Goal: Task Accomplishment & Management: Complete application form

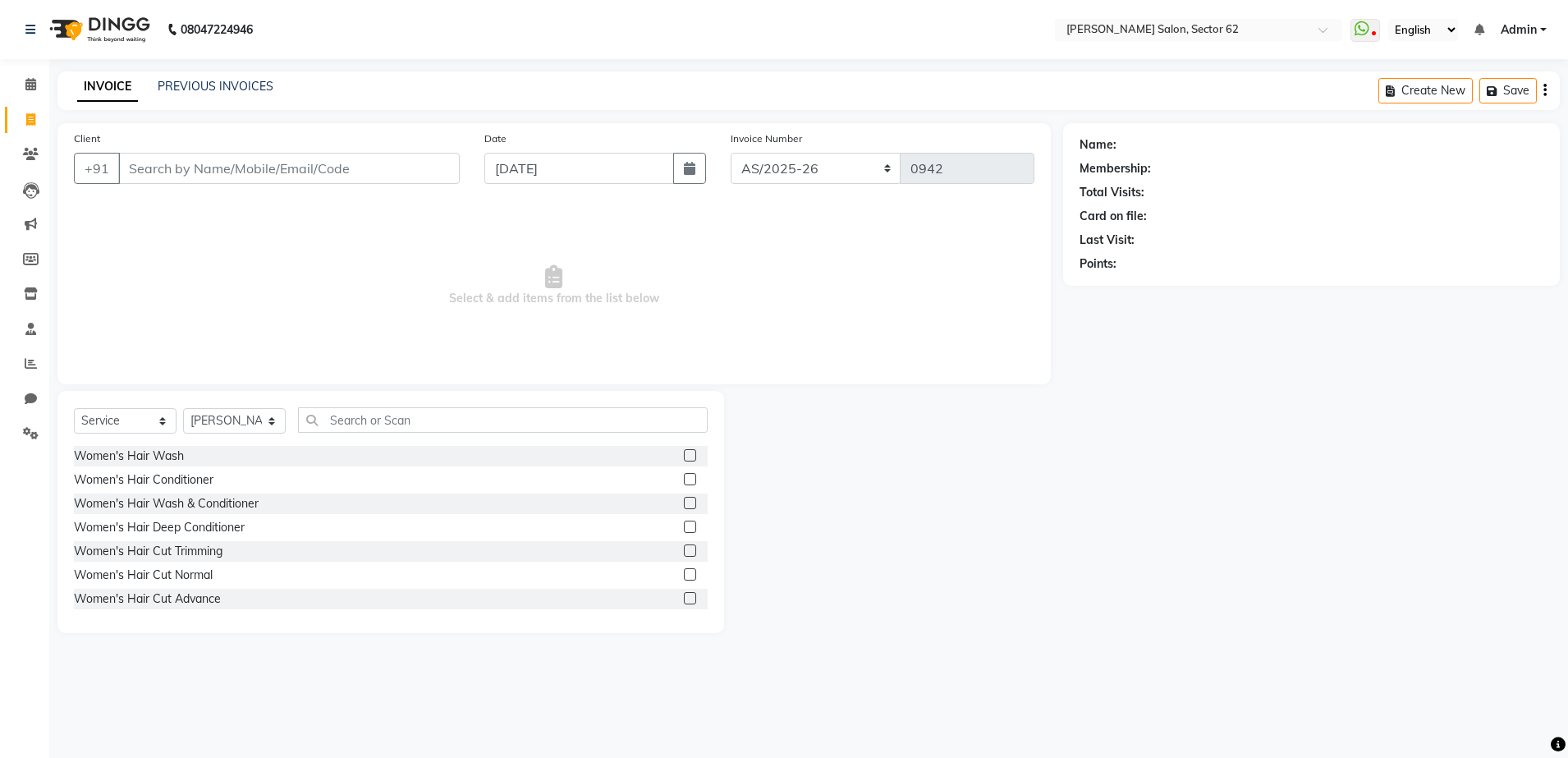
select select "service"
select select "82265"
click at [356, 164] on input "Client" at bounding box center [289, 168] width 341 height 32
click at [442, 416] on input "text" at bounding box center [502, 420] width 409 height 26
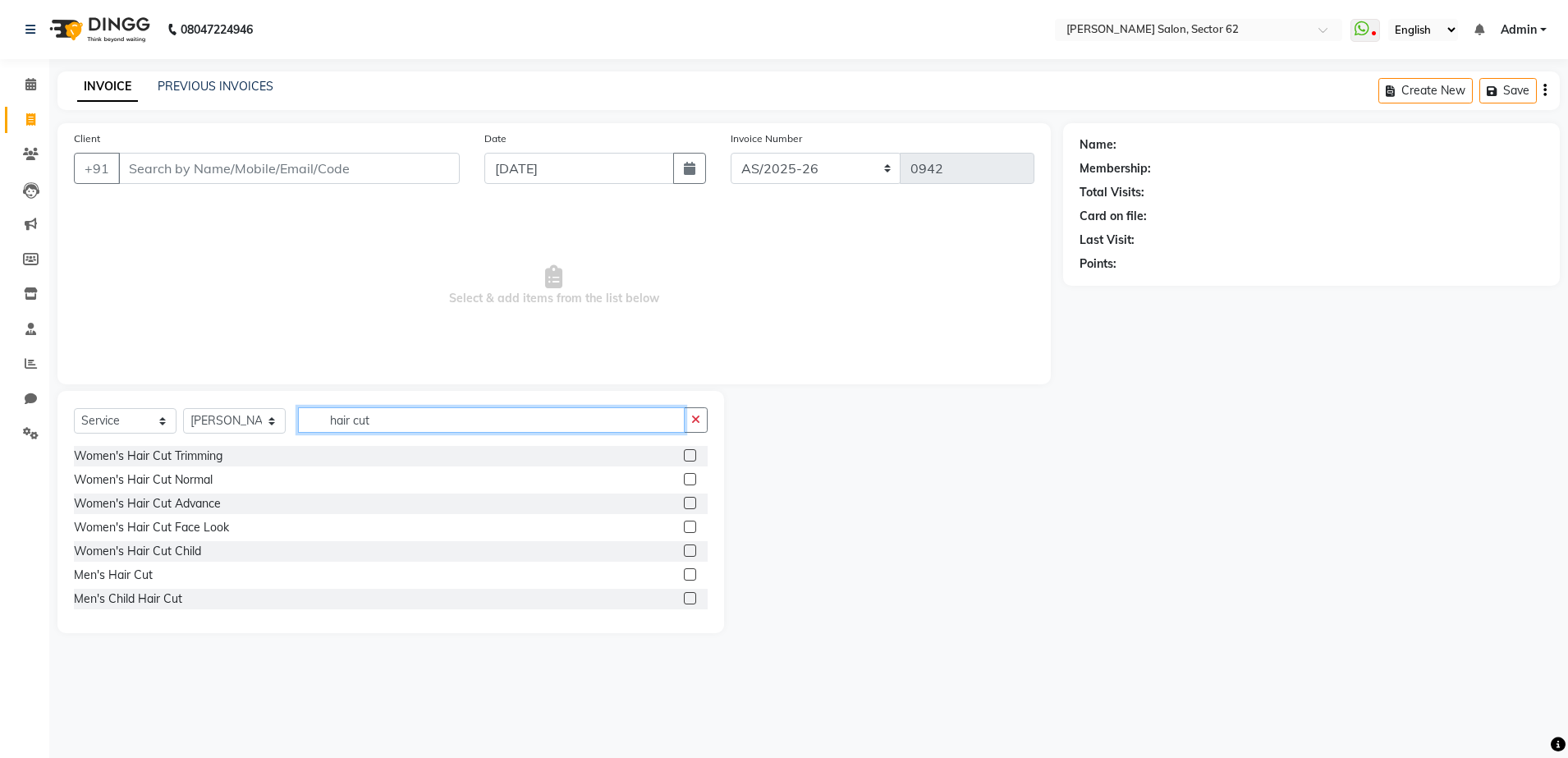
type input "hair cut"
click at [684, 497] on label at bounding box center [690, 503] width 12 height 12
click at [684, 499] on input "checkbox" at bounding box center [689, 504] width 11 height 11
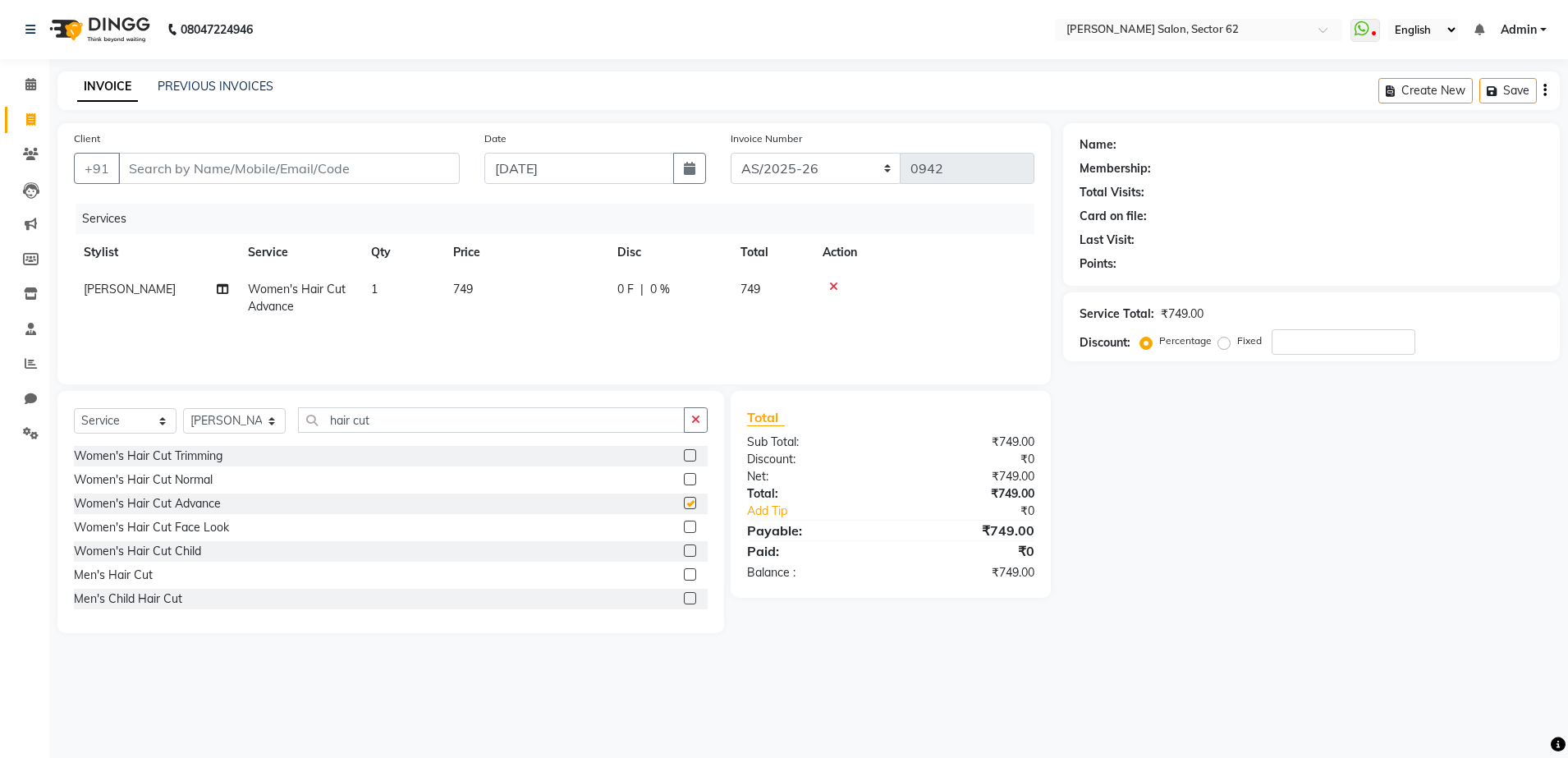
checkbox input "false"
click at [600, 422] on input "hair cut" at bounding box center [491, 420] width 386 height 26
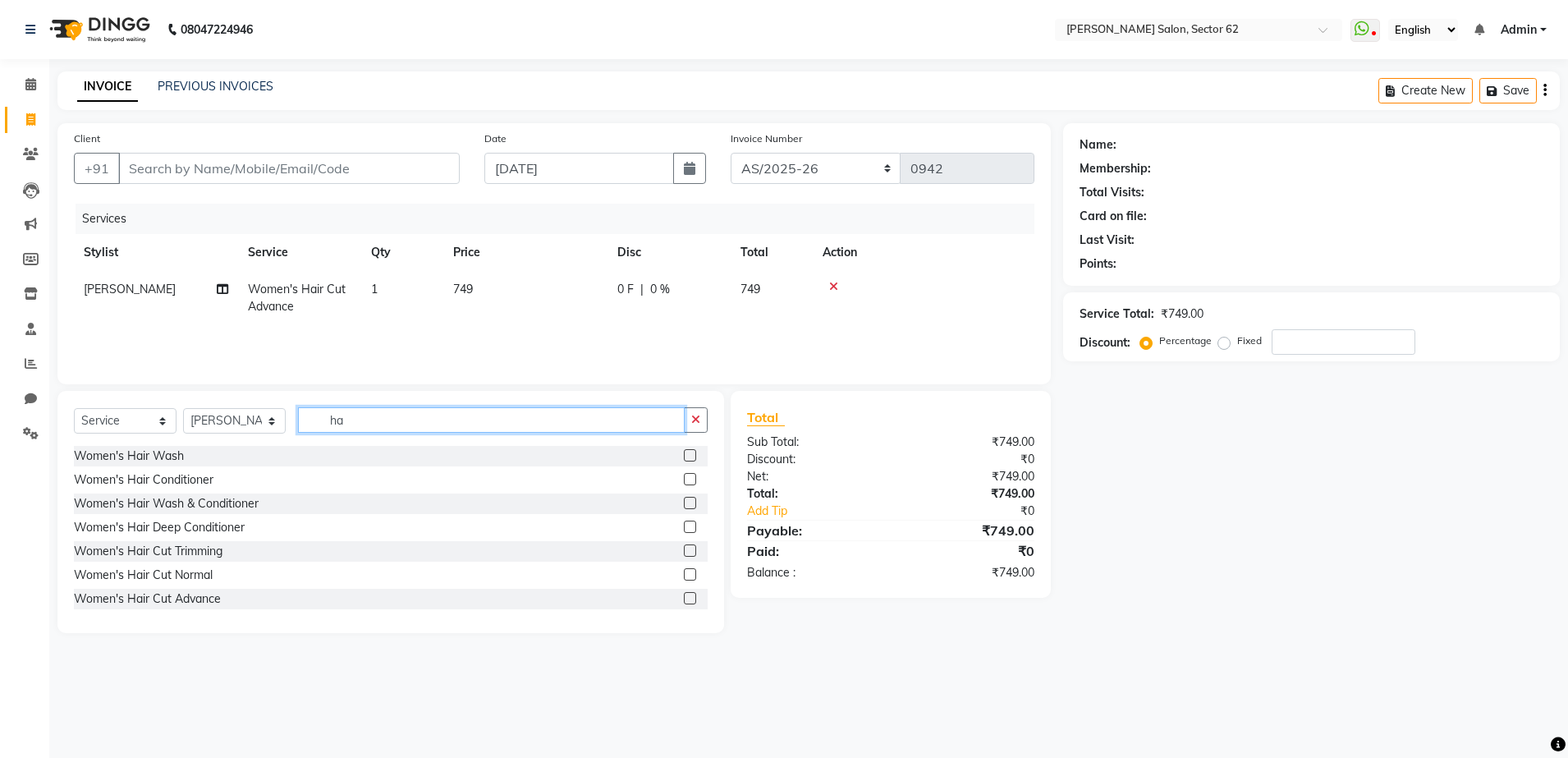
type input "h"
type input "eye"
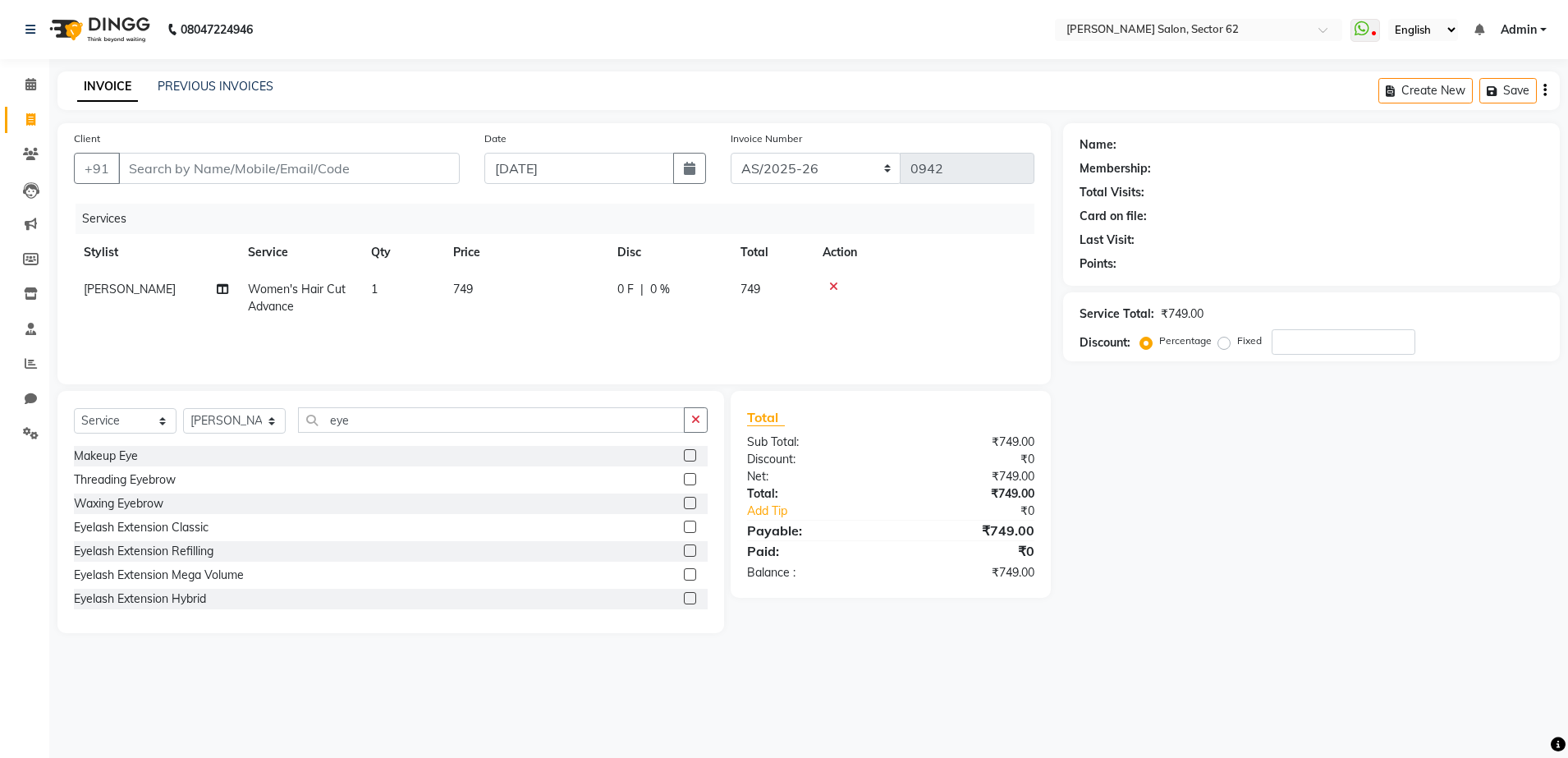
click at [684, 479] on label at bounding box center [690, 479] width 12 height 12
click at [684, 479] on input "checkbox" at bounding box center [689, 480] width 11 height 11
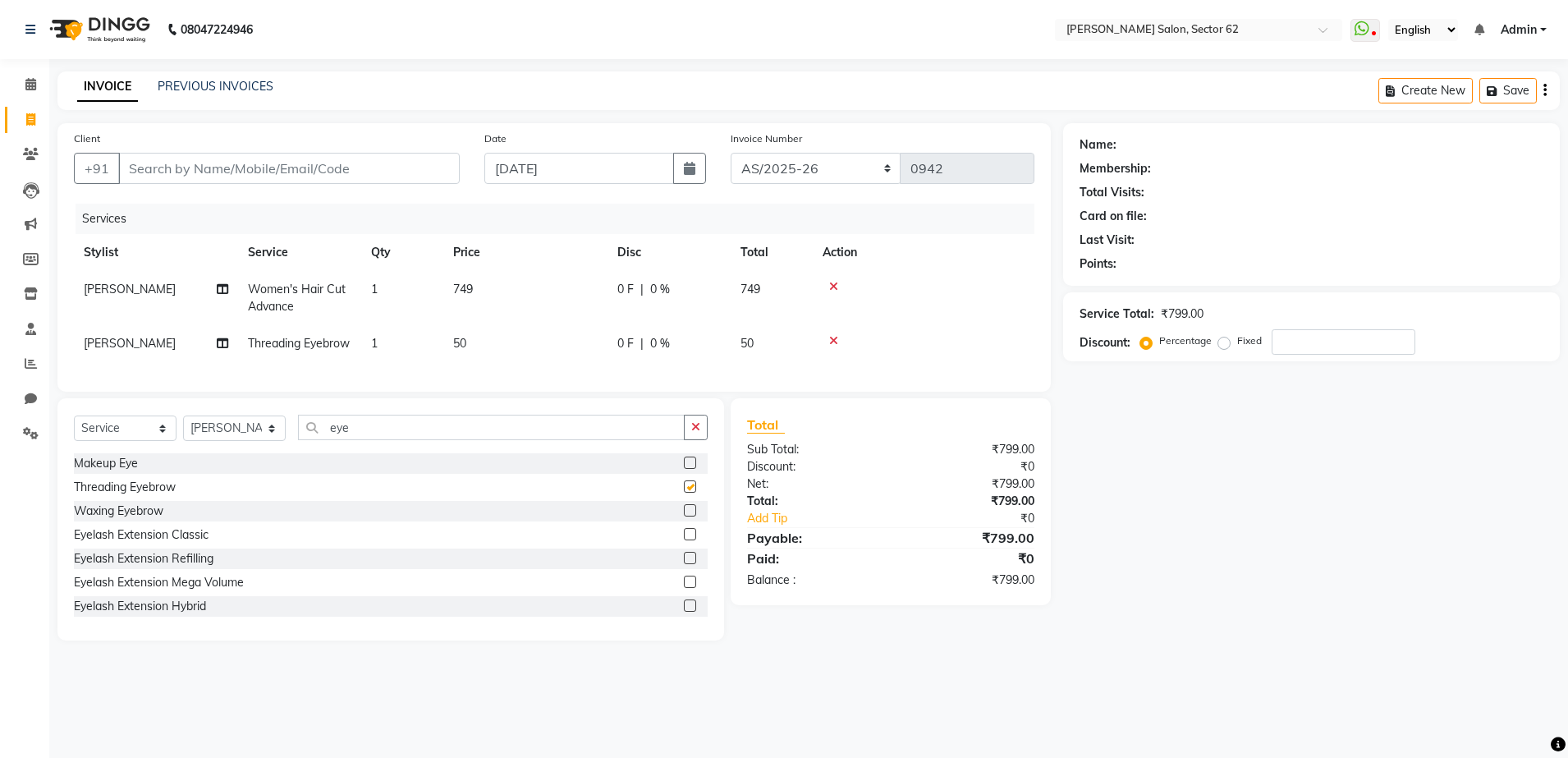
checkbox input "false"
click at [604, 440] on input "eye" at bounding box center [491, 428] width 386 height 26
type input "e"
click at [340, 161] on input "Client" at bounding box center [289, 168] width 341 height 32
type input "8"
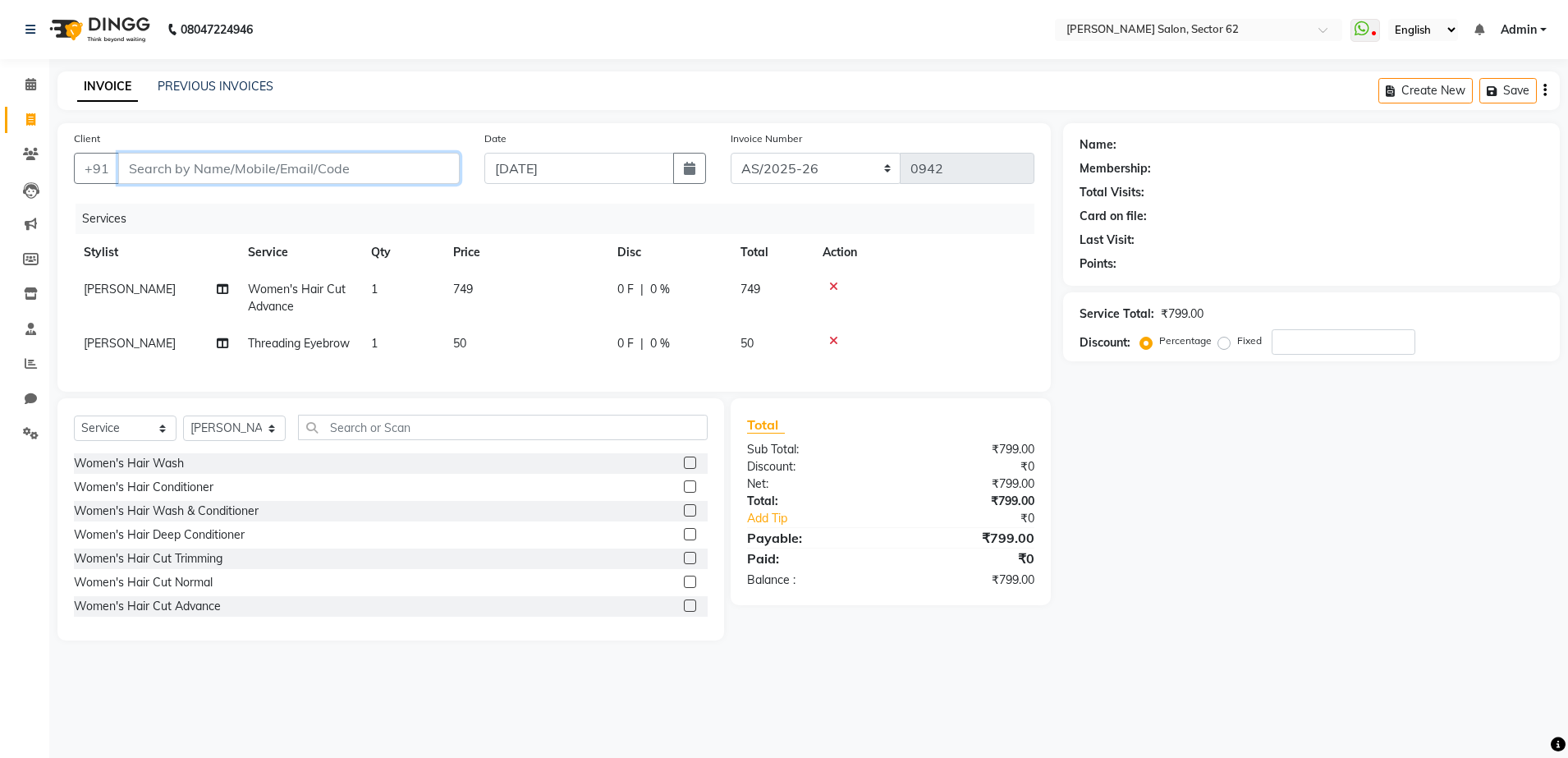
type input "0"
type input "8879863913"
click at [408, 172] on span "Add Client" at bounding box center [417, 168] width 65 height 16
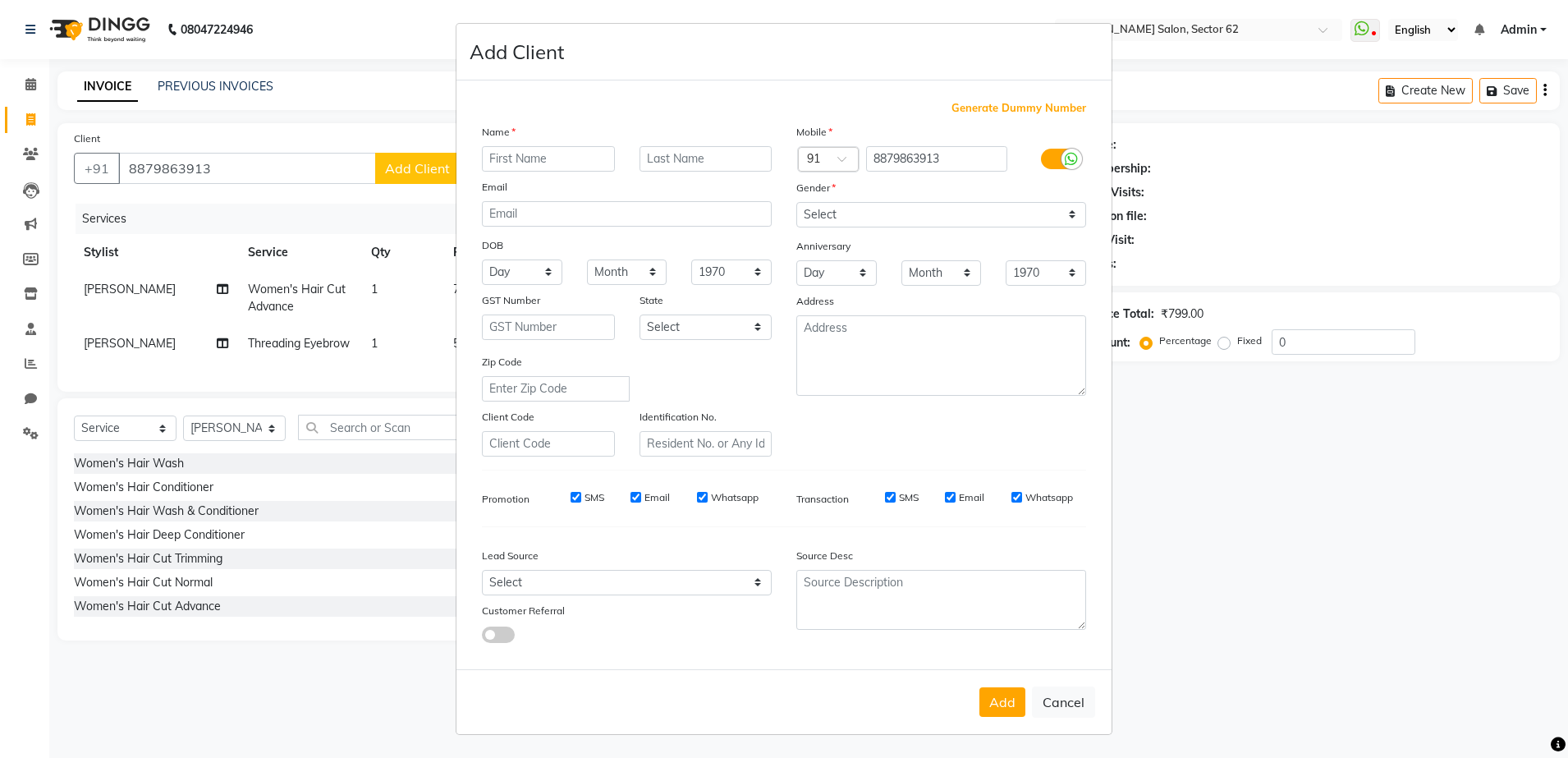
click at [561, 151] on input "text" at bounding box center [549, 159] width 133 height 26
type input "Tripti"
click at [836, 221] on select "Select [DEMOGRAPHIC_DATA] [DEMOGRAPHIC_DATA] Other Prefer Not To Say" at bounding box center [942, 215] width 290 height 26
select select "[DEMOGRAPHIC_DATA]"
click at [797, 202] on select "Select [DEMOGRAPHIC_DATA] [DEMOGRAPHIC_DATA] Other Prefer Not To Say" at bounding box center [942, 215] width 290 height 26
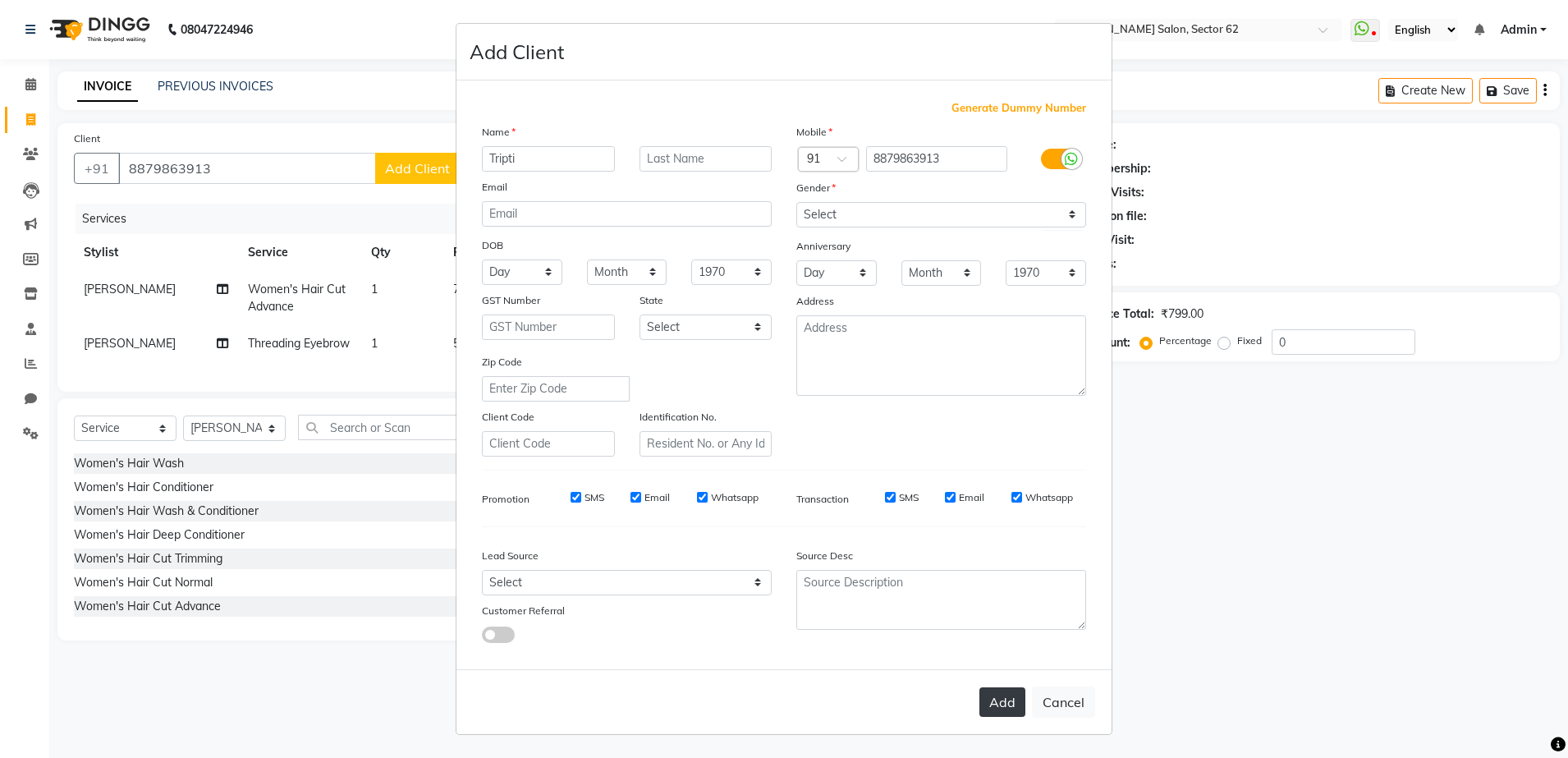
click at [999, 707] on button "Add" at bounding box center [1002, 703] width 46 height 30
select select
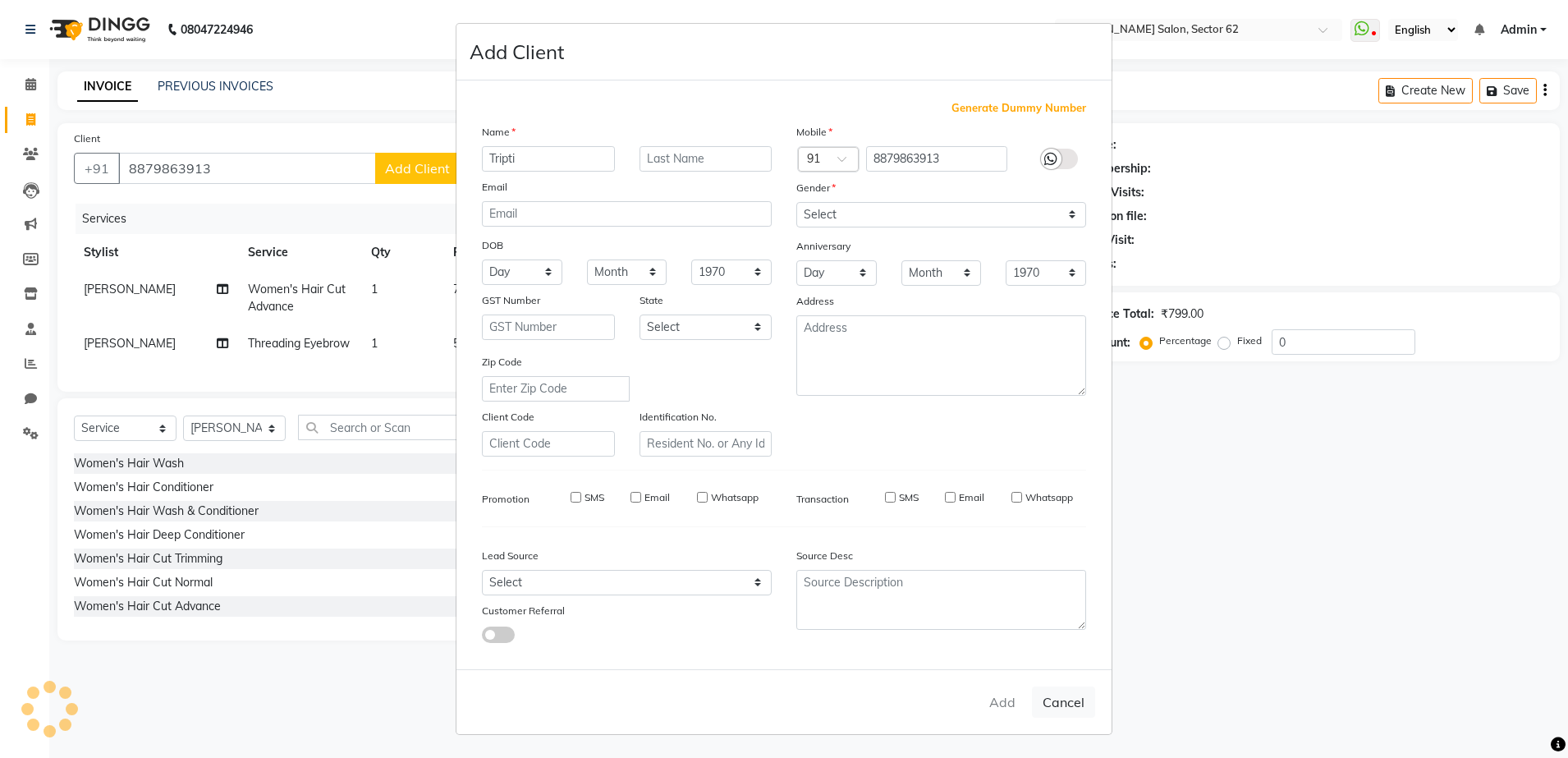
select select
checkbox input "false"
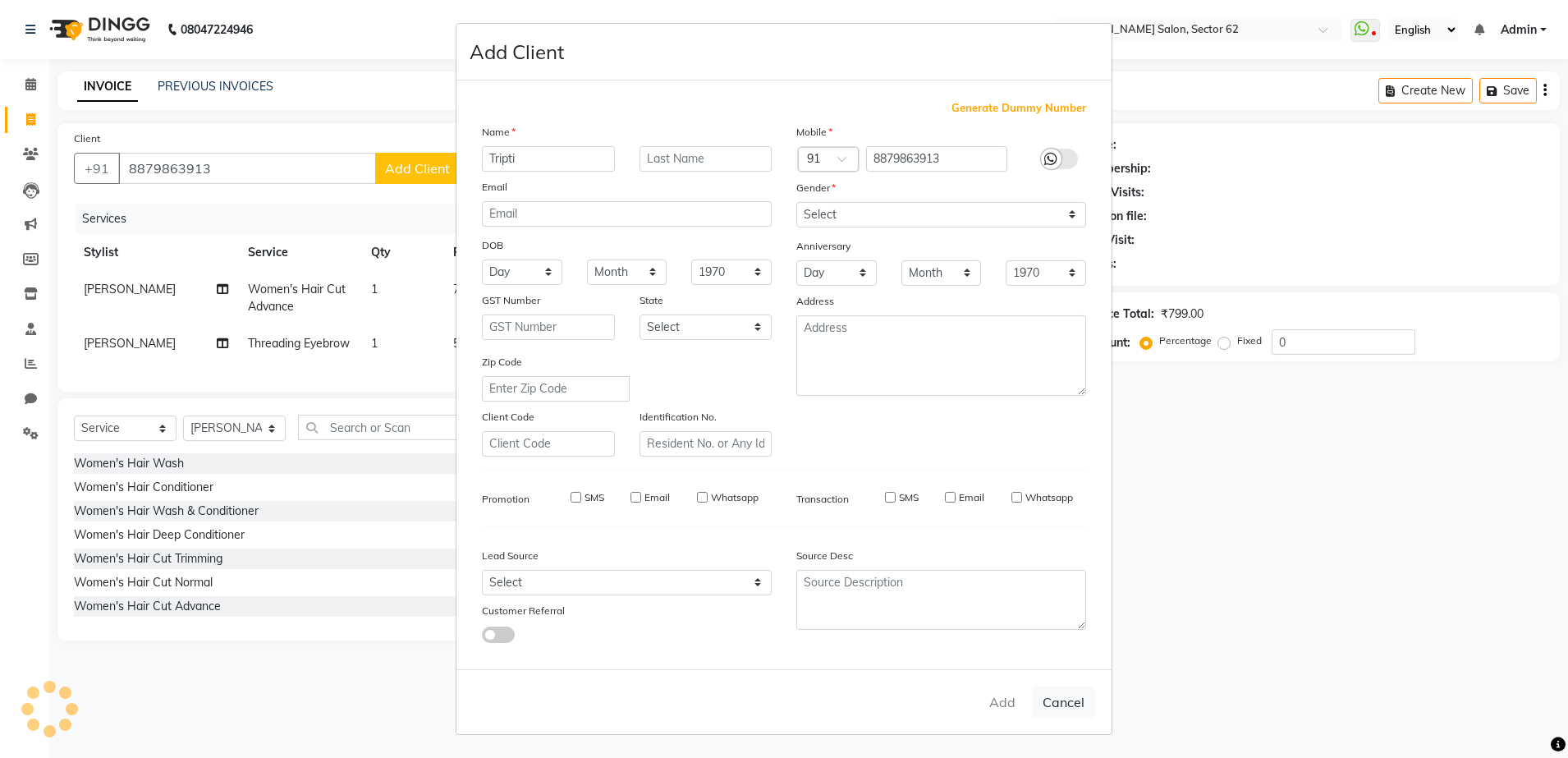
checkbox input "false"
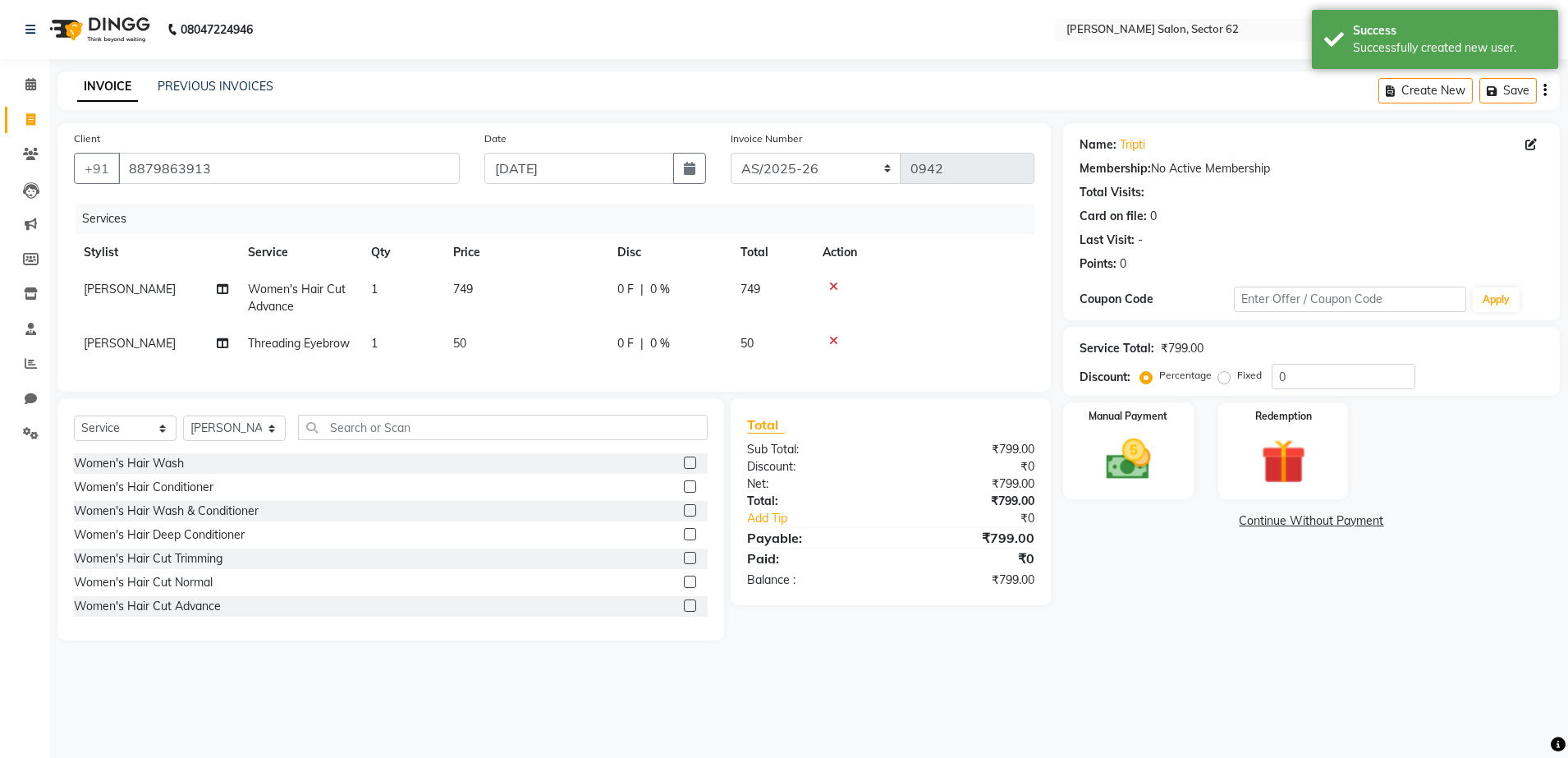
click at [470, 289] on span "749" at bounding box center [462, 289] width 20 height 15
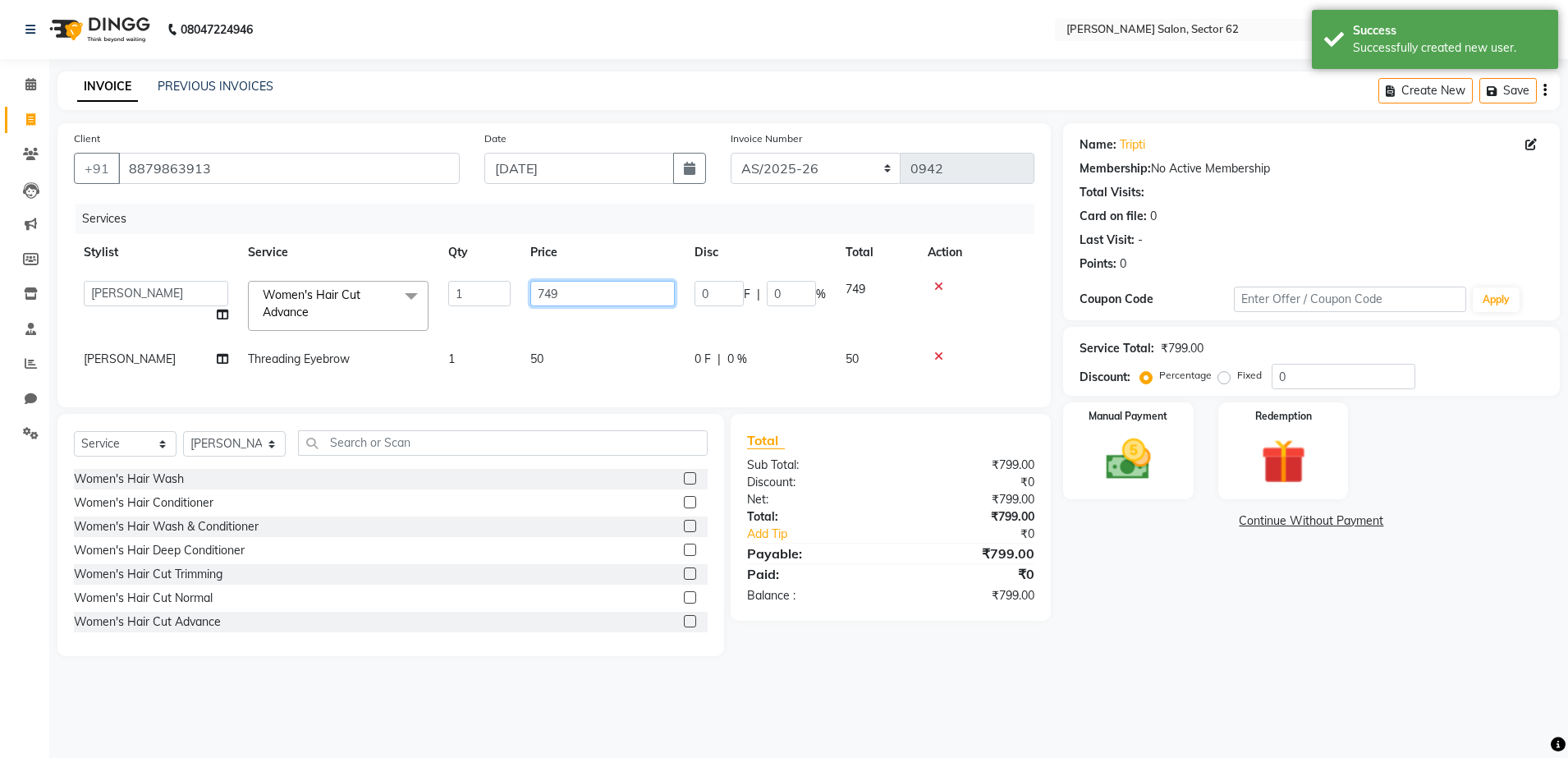
click at [603, 299] on input "749" at bounding box center [602, 294] width 144 height 26
type input "7"
type input "400"
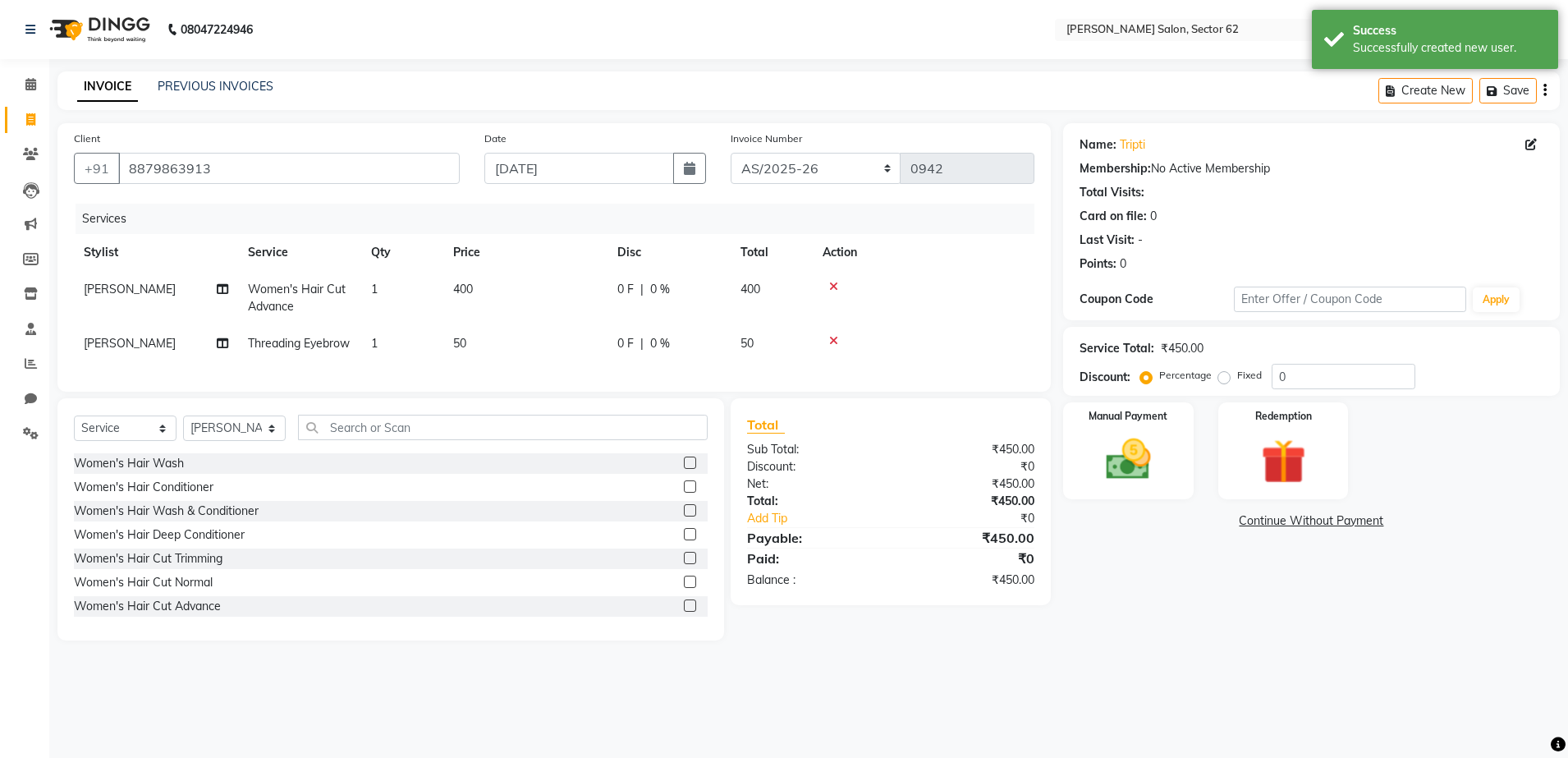
click at [635, 323] on tr "[PERSON_NAME] Women's Hair Cut Advance 1 400 0 F | 0 % 400" at bounding box center [555, 299] width 961 height 55
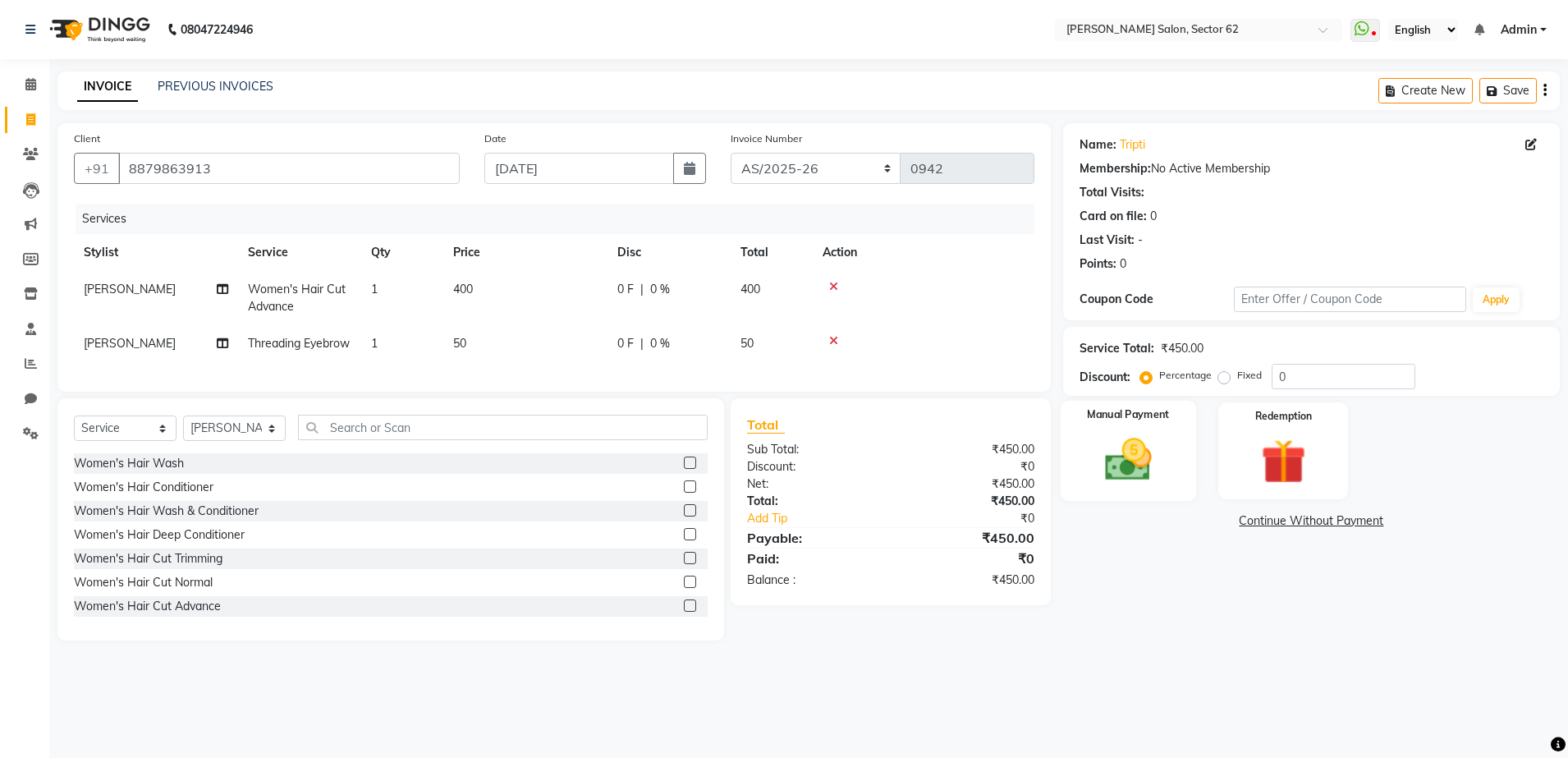
click at [1095, 439] on img at bounding box center [1129, 460] width 77 height 55
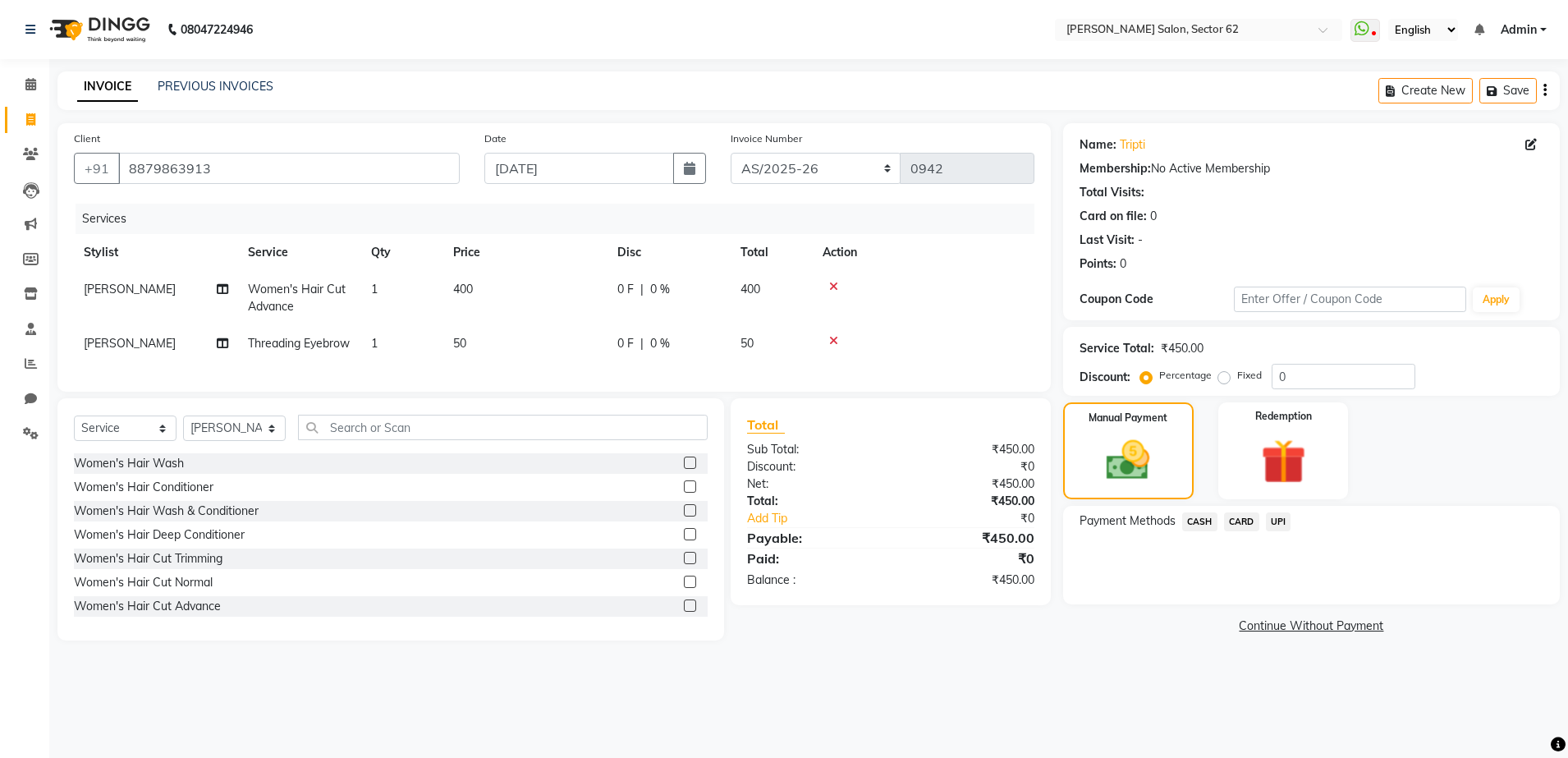
click at [1270, 516] on span "UPI" at bounding box center [1279, 522] width 26 height 19
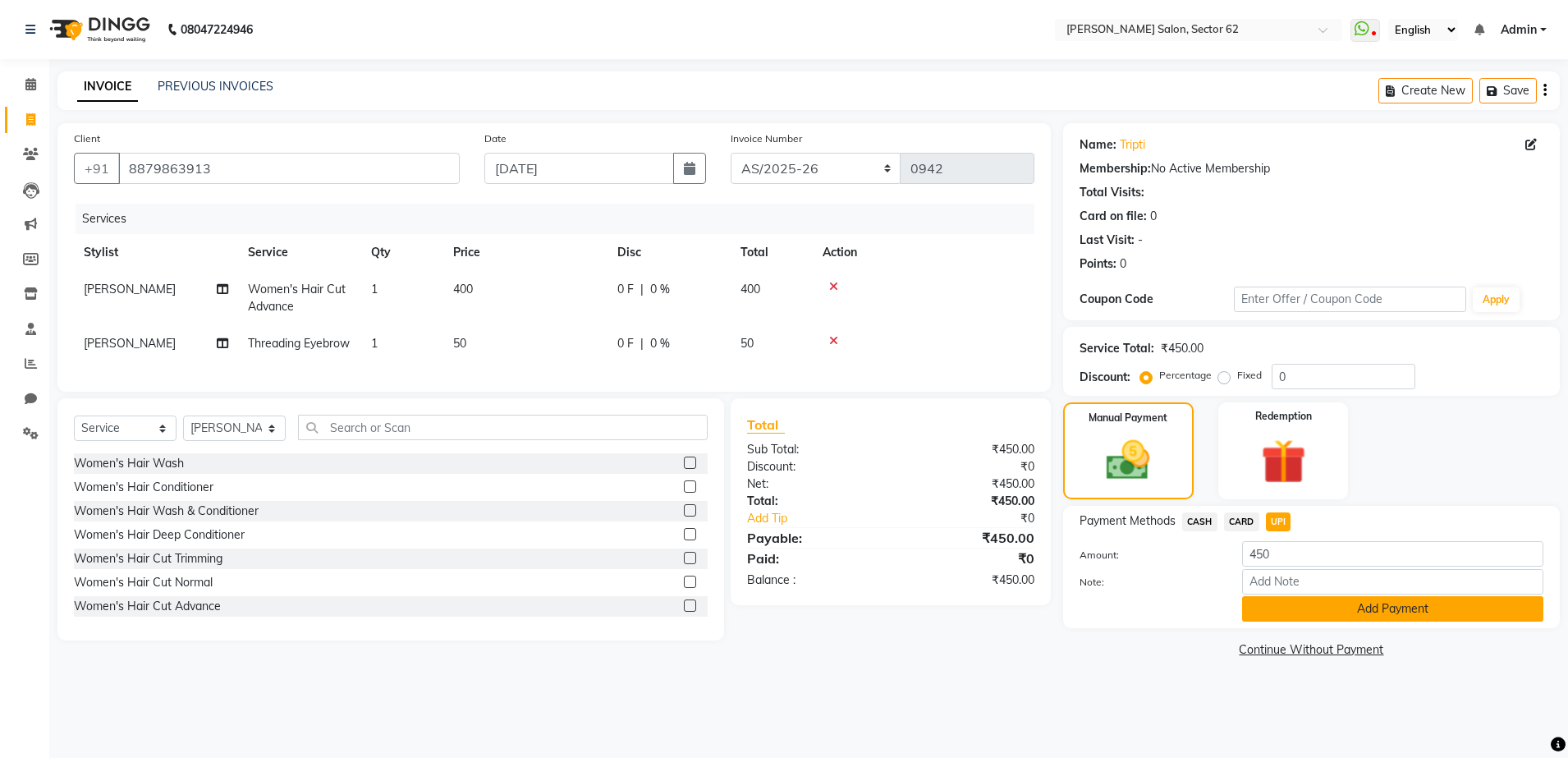
click at [1354, 609] on button "Add Payment" at bounding box center [1392, 609] width 301 height 26
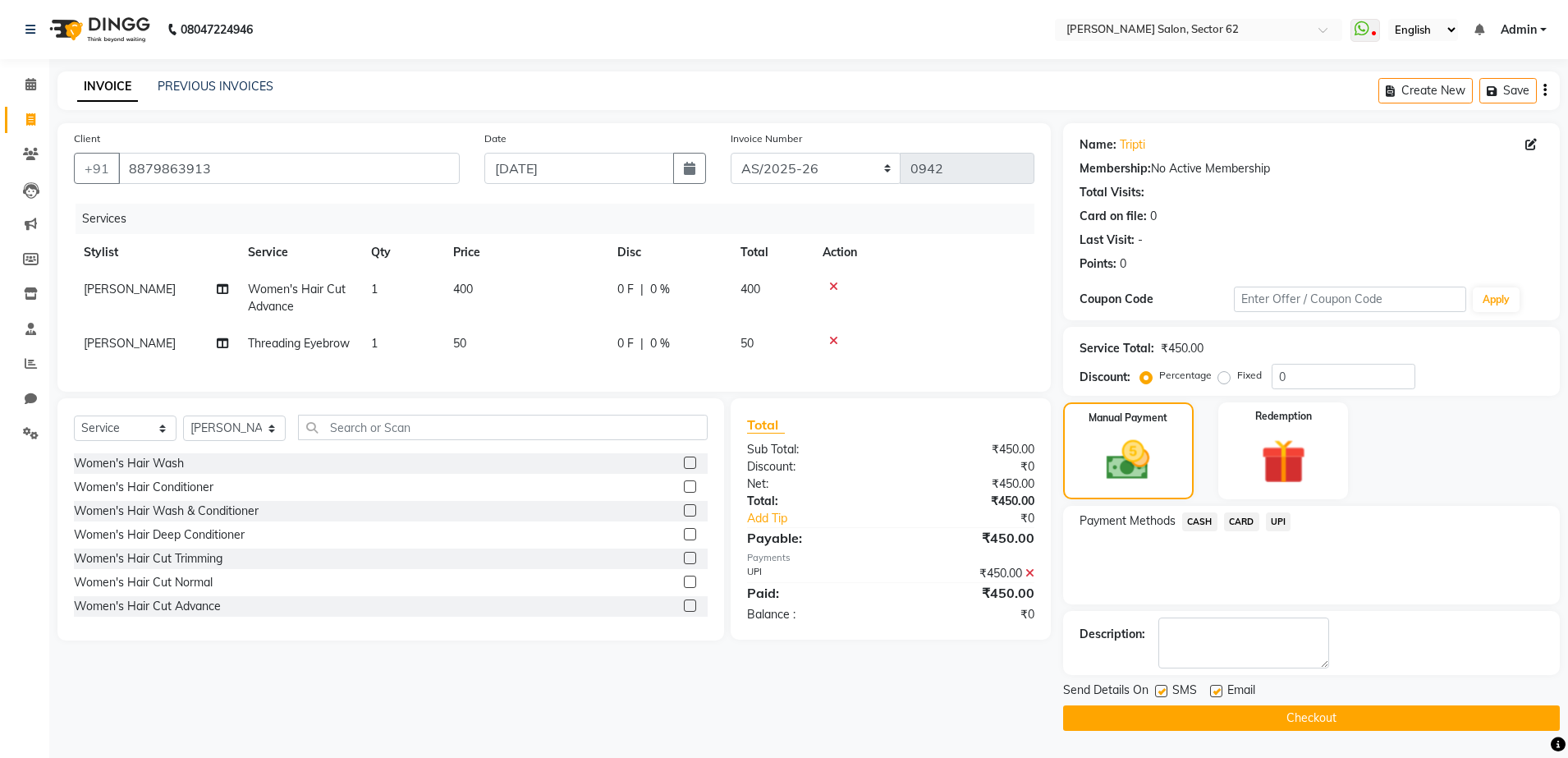
click at [1304, 717] on button "Checkout" at bounding box center [1311, 719] width 497 height 26
